Goal: Information Seeking & Learning: Check status

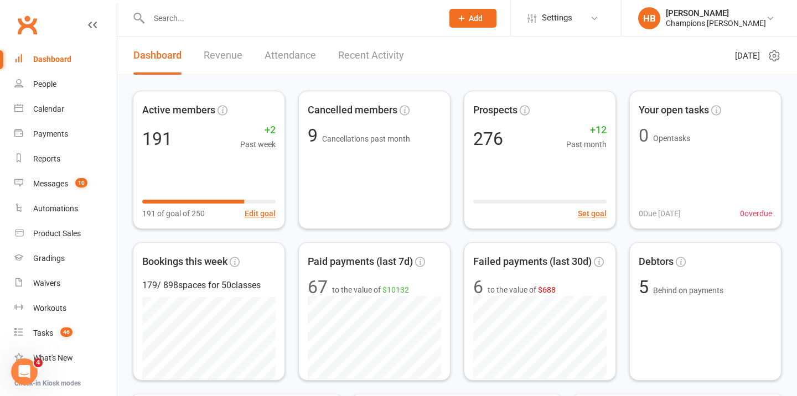
click at [220, 24] on input "text" at bounding box center [289, 18] width 289 height 15
paste input "[PERSON_NAME]"
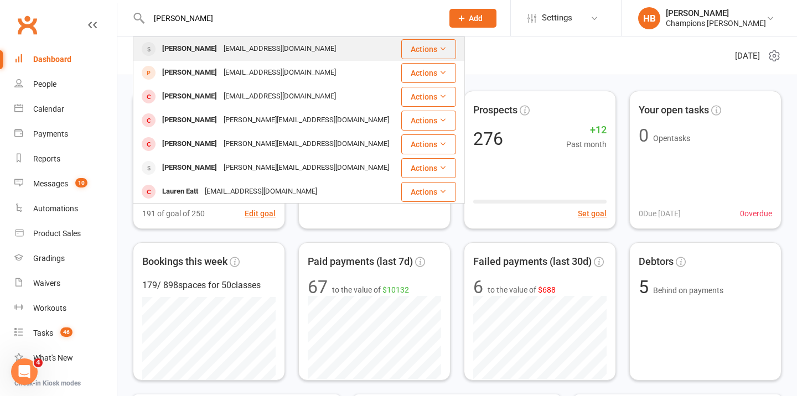
type input "[PERSON_NAME]"
click at [220, 46] on div "[EMAIL_ADDRESS][DOMAIN_NAME]" at bounding box center [279, 49] width 119 height 16
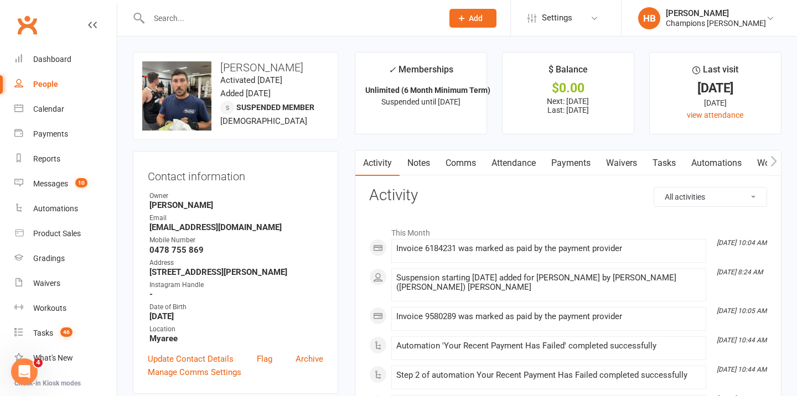
click at [519, 162] on link "Attendance" at bounding box center [513, 162] width 60 height 25
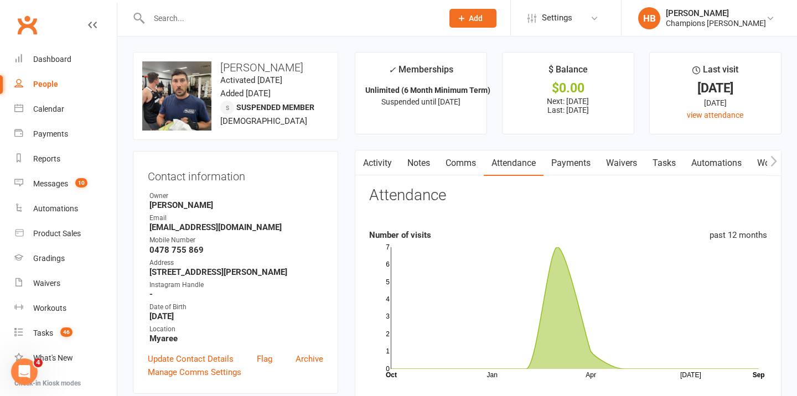
click at [560, 175] on link "Payments" at bounding box center [570, 162] width 55 height 25
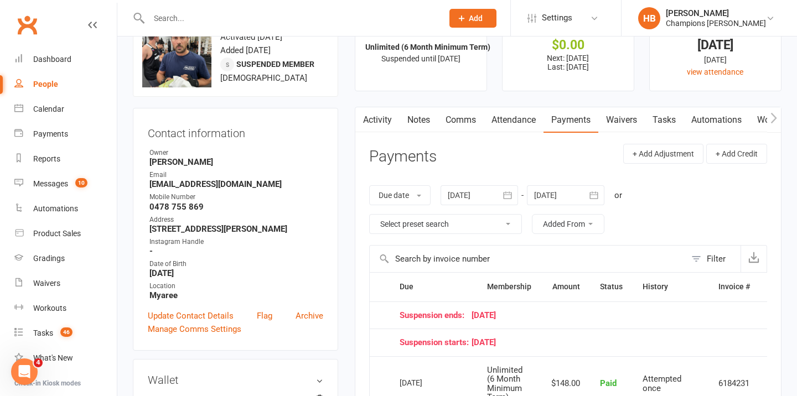
scroll to position [45, 0]
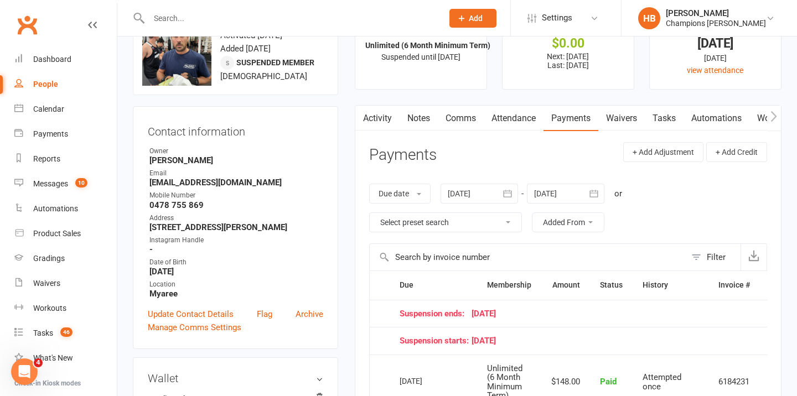
click at [513, 198] on icon "button" at bounding box center [507, 193] width 11 height 11
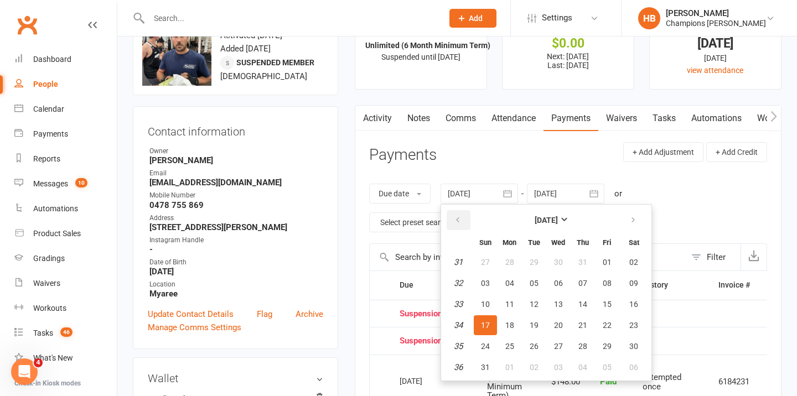
click at [461, 217] on icon "button" at bounding box center [458, 220] width 8 height 9
click at [482, 256] on button "30" at bounding box center [485, 262] width 23 height 20
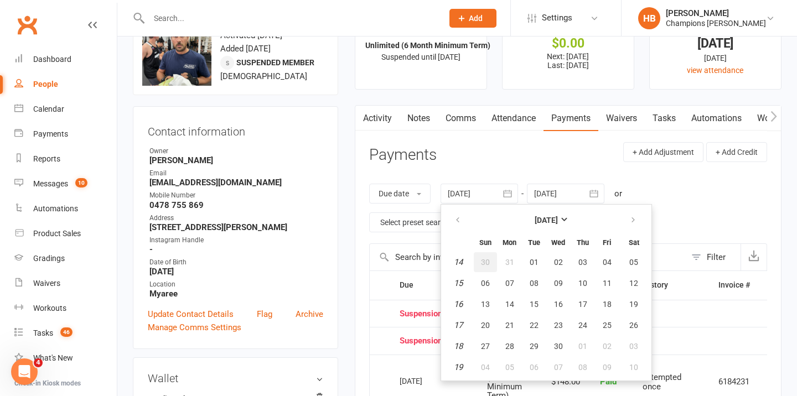
type input "[DATE]"
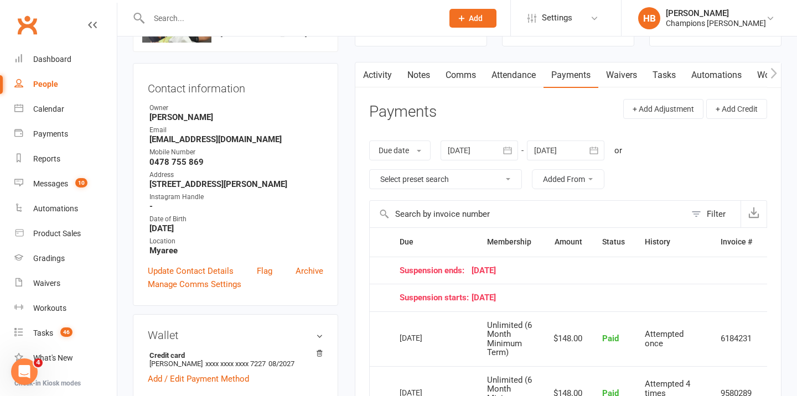
scroll to position [0, 0]
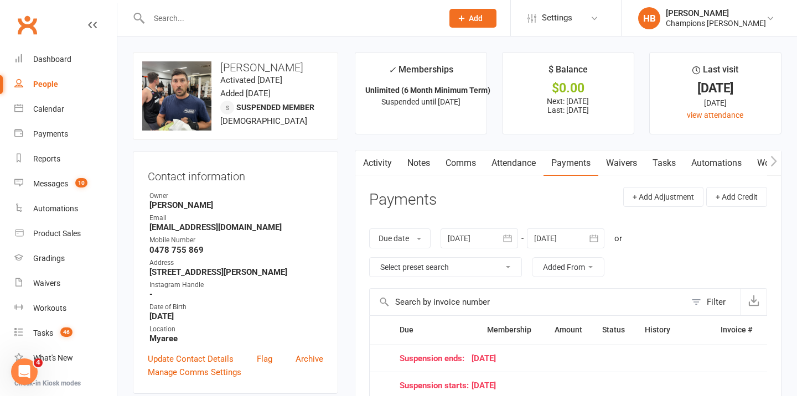
click at [623, 159] on link "Waivers" at bounding box center [621, 162] width 46 height 25
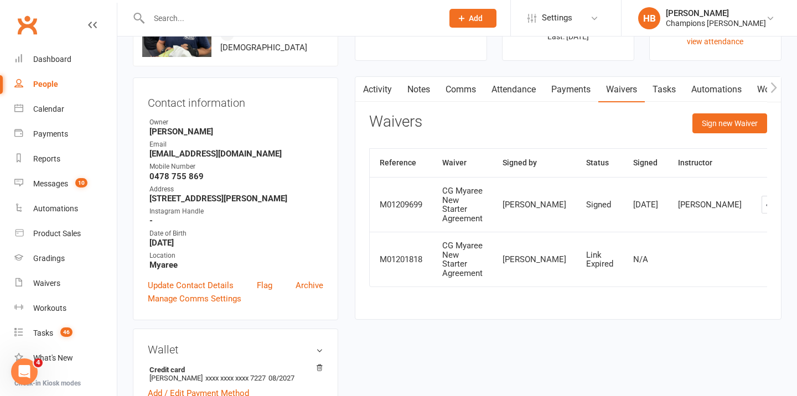
scroll to position [92, 0]
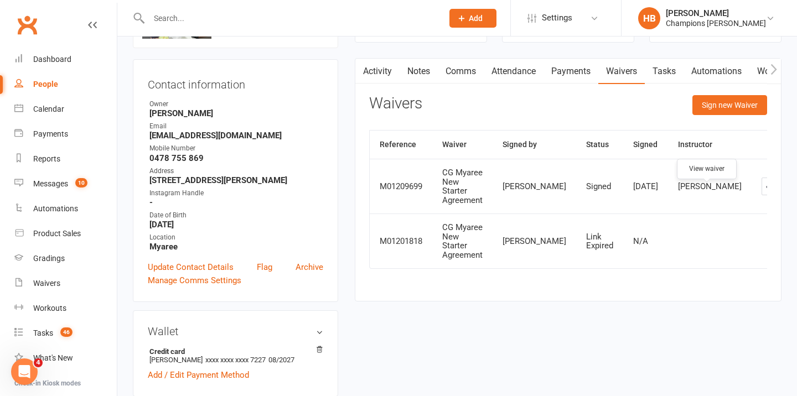
click at [761, 195] on link at bounding box center [770, 187] width 18 height 18
click at [729, 22] on div "Champions [PERSON_NAME]" at bounding box center [715, 23] width 100 height 10
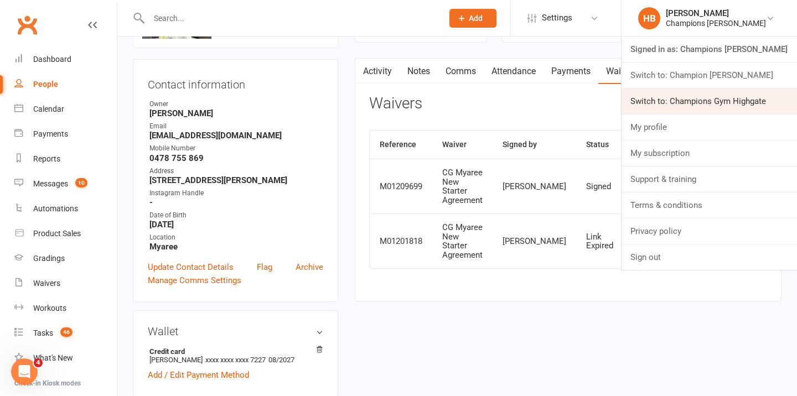
click at [724, 103] on link "Switch to: Champions Gym Highgate" at bounding box center [708, 101] width 175 height 25
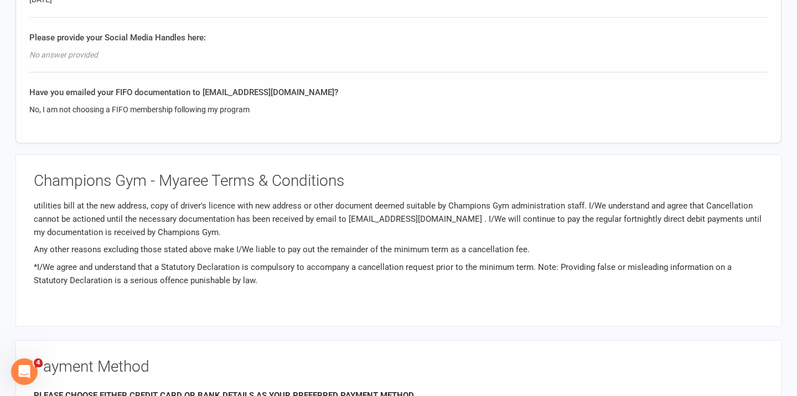
scroll to position [2074, 0]
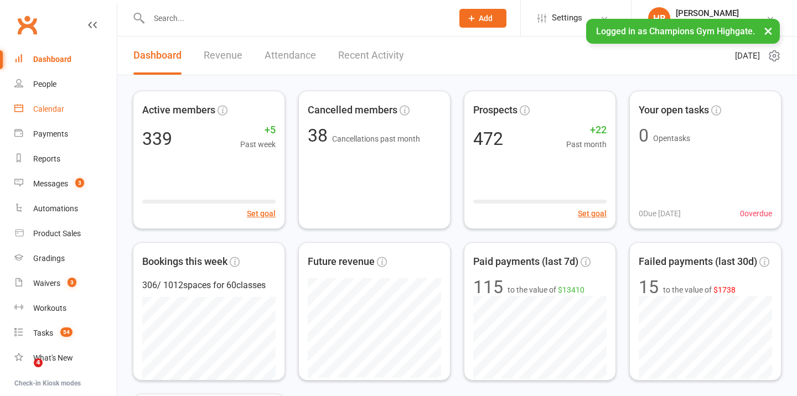
click at [72, 108] on link "Calendar" at bounding box center [65, 109] width 102 height 25
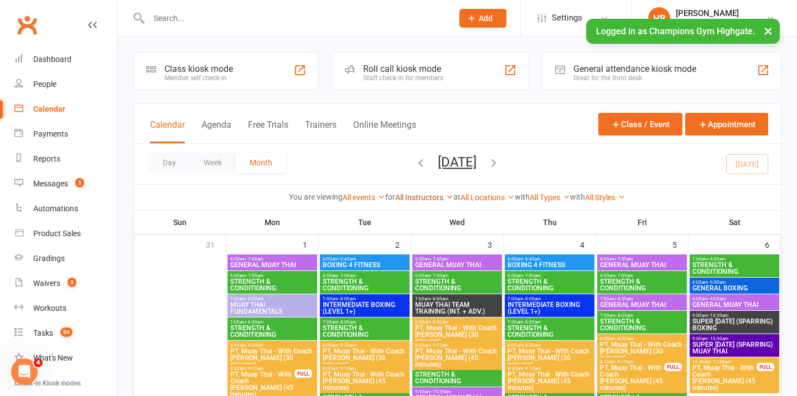
click at [423, 193] on link "All Instructors" at bounding box center [424, 197] width 58 height 9
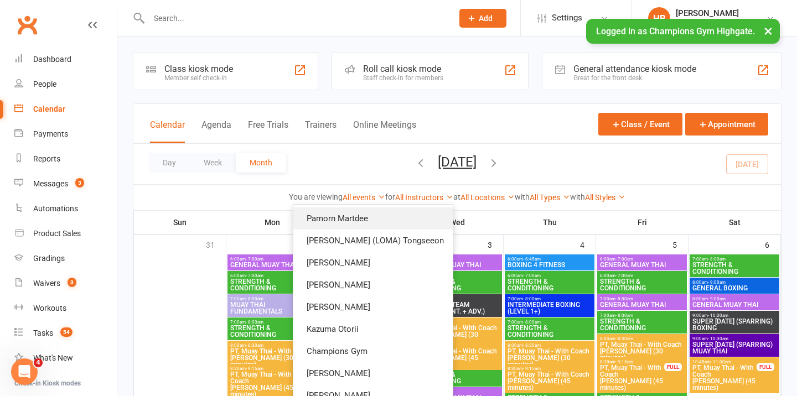
scroll to position [100, 0]
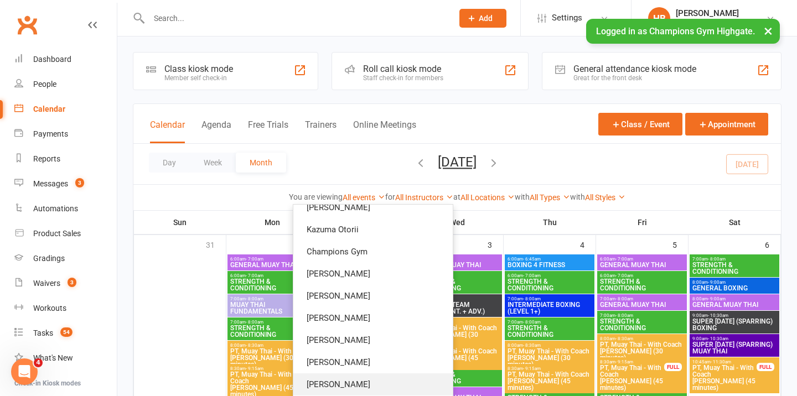
click at [393, 375] on link "Alessandro Coda" at bounding box center [372, 384] width 159 height 22
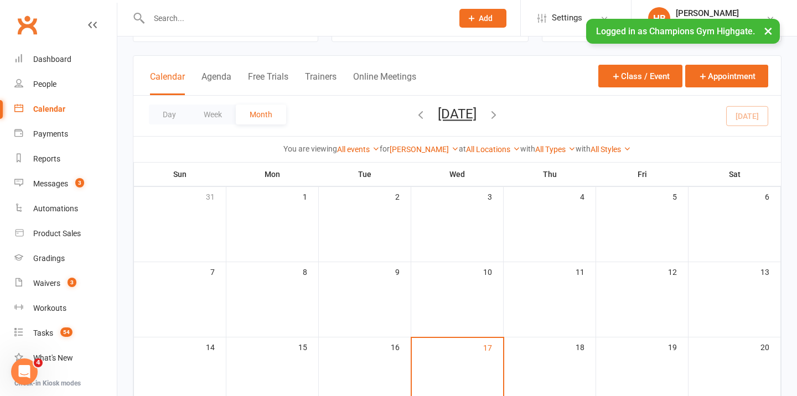
scroll to position [126, 0]
